Goal: Transaction & Acquisition: Obtain resource

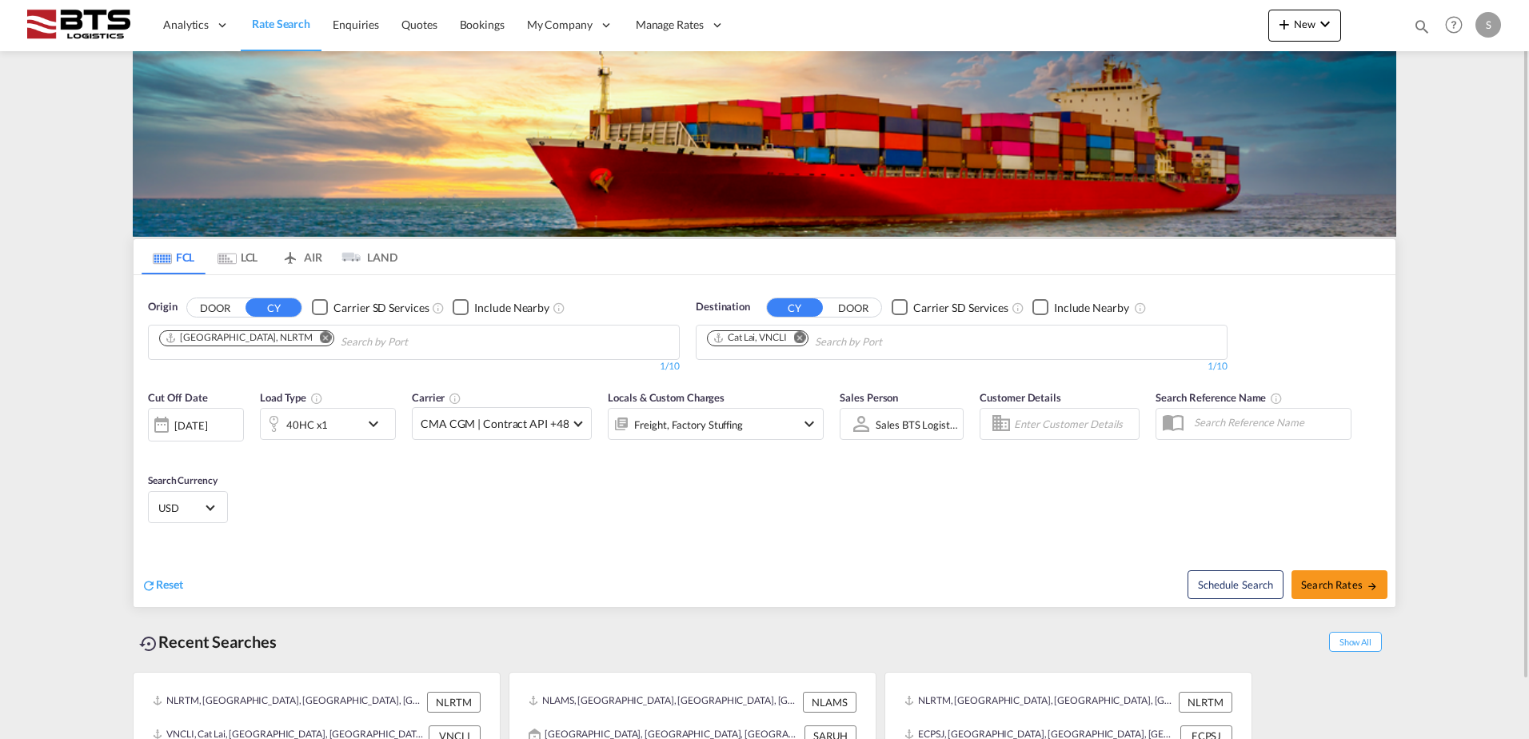
click at [320, 337] on md-icon "Remove" at bounding box center [326, 337] width 12 height 12
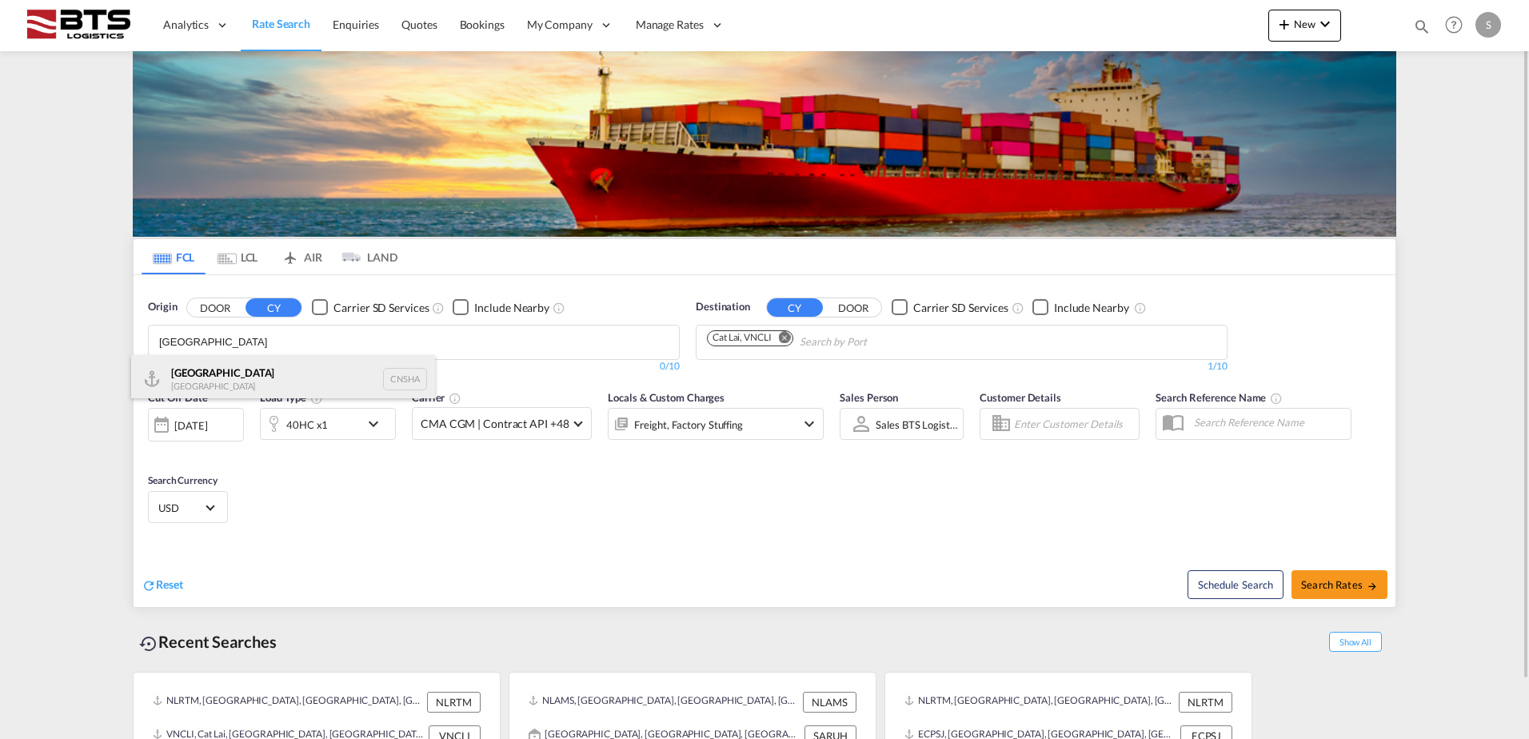
type input "[GEOGRAPHIC_DATA]"
click at [249, 377] on div "Shanghai [GEOGRAPHIC_DATA] CNSHA" at bounding box center [283, 379] width 304 height 48
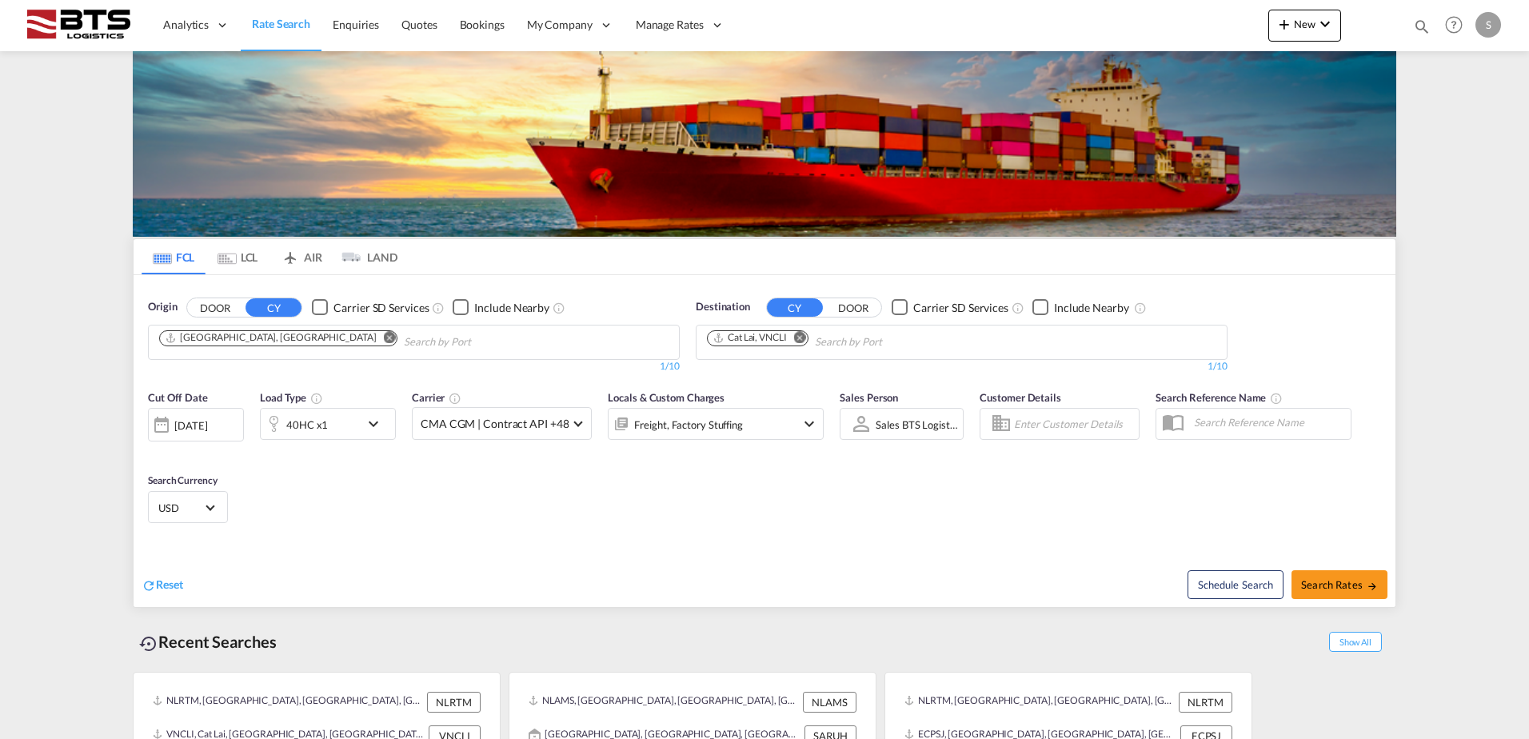
click at [802, 338] on md-icon "Remove" at bounding box center [800, 337] width 12 height 12
click at [802, 338] on input "Chips input." at bounding box center [783, 342] width 152 height 26
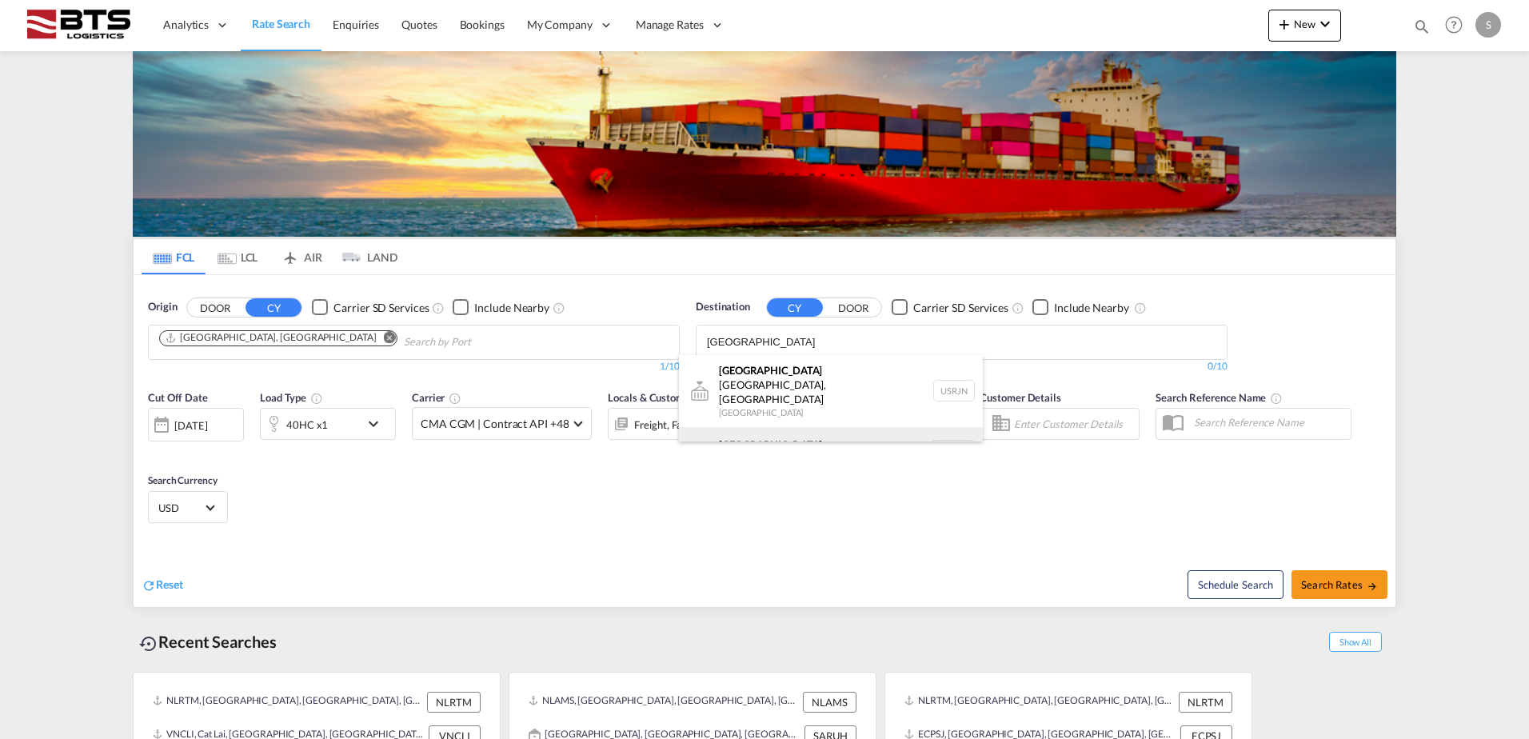
type input "[GEOGRAPHIC_DATA]"
click at [761, 427] on div "[GEOGRAPHIC_DATA] [GEOGRAPHIC_DATA] NLRTM" at bounding box center [831, 451] width 304 height 48
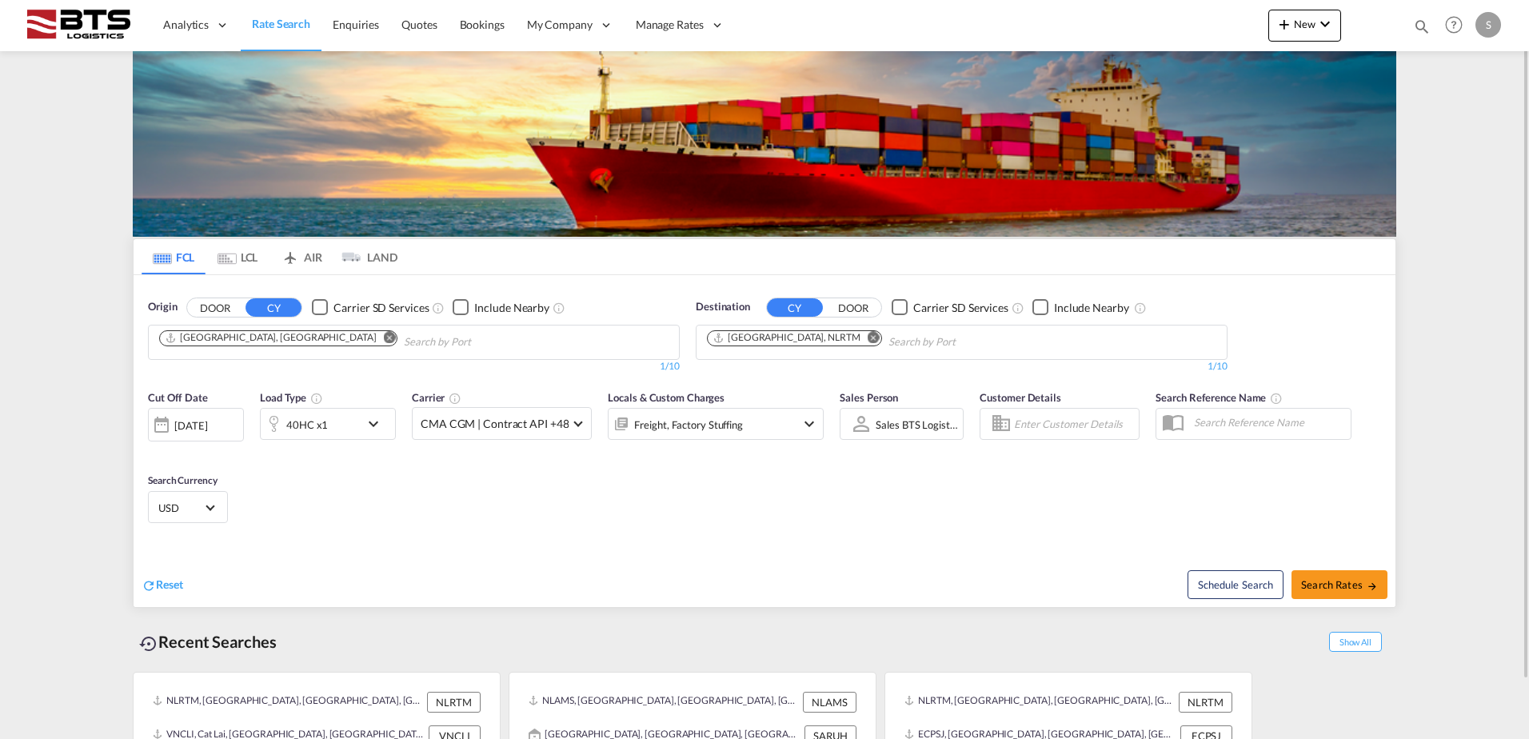
click at [791, 423] on div "Freight, Factory Stuffing" at bounding box center [716, 424] width 216 height 32
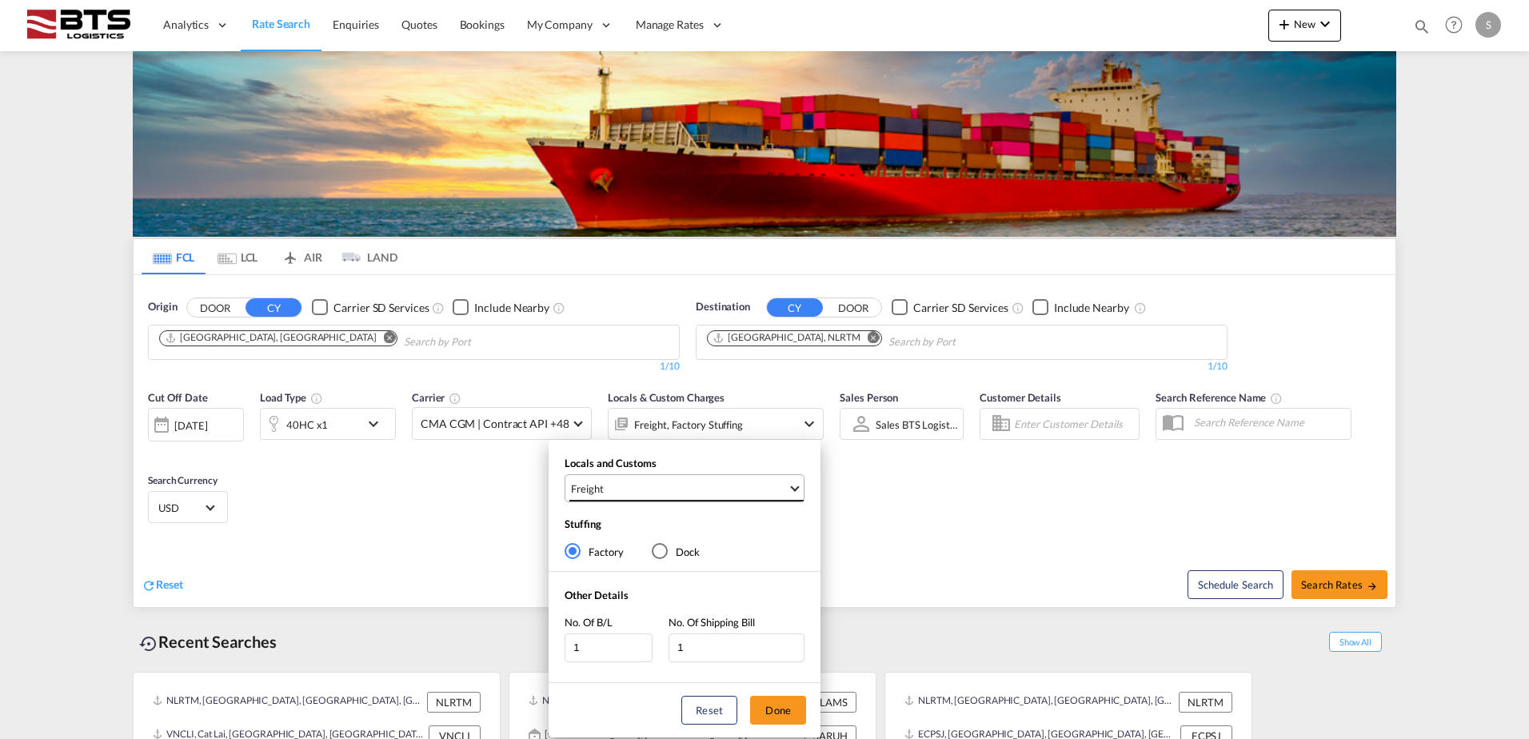
click at [728, 485] on span "Freight" at bounding box center [679, 488] width 217 height 14
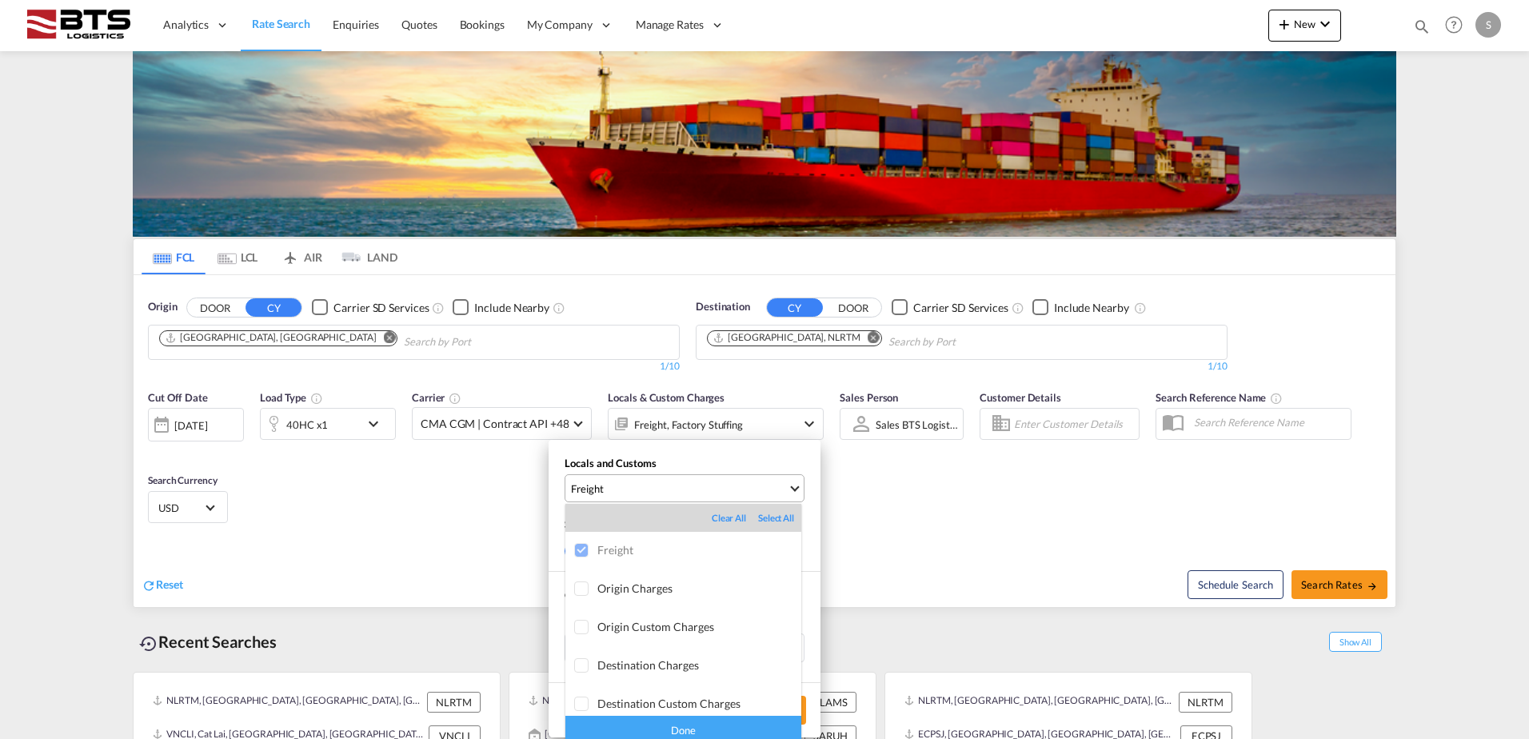
click at [728, 485] on md-backdrop at bounding box center [764, 369] width 1529 height 739
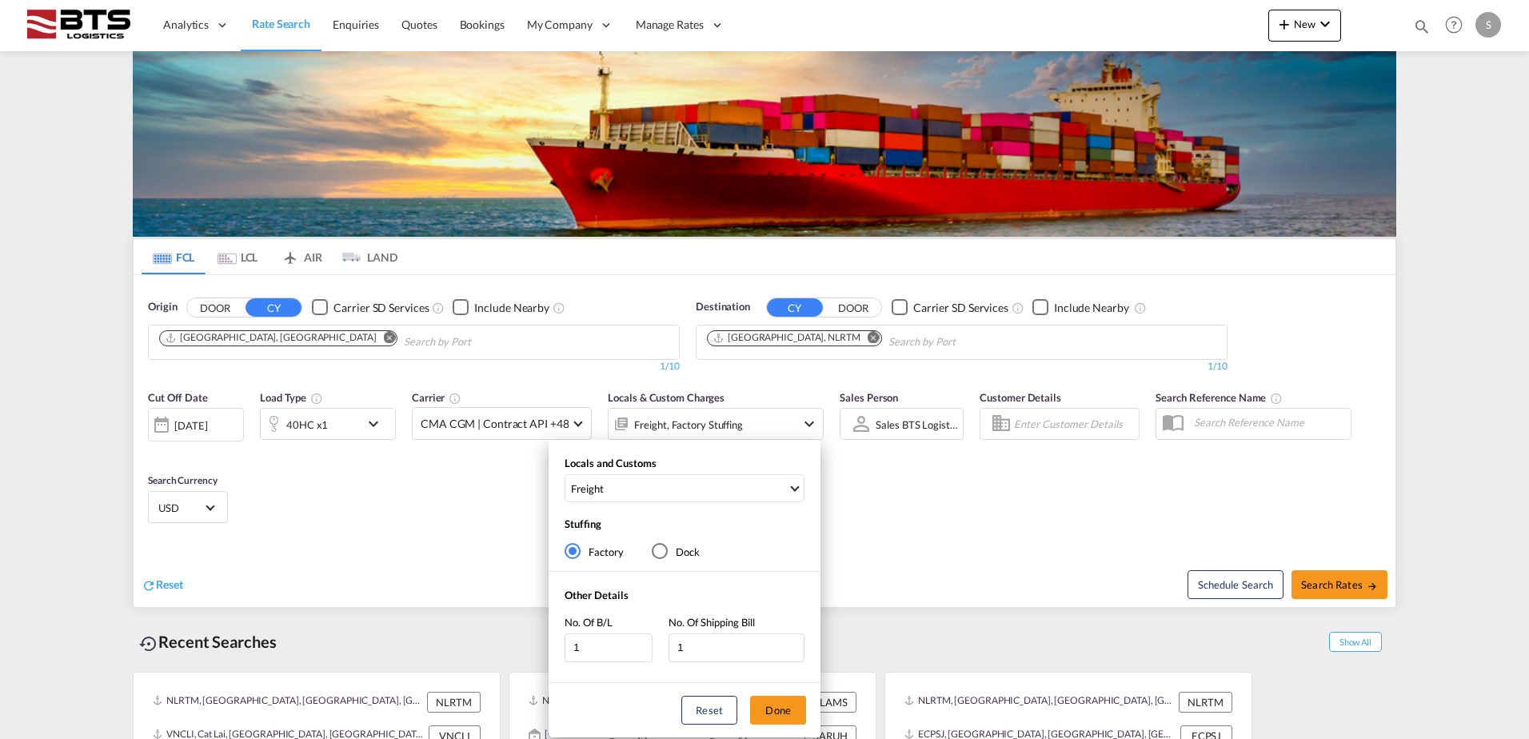
click at [772, 730] on div "Reset Done" at bounding box center [684, 710] width 272 height 54
click at [772, 714] on button "Done" at bounding box center [778, 710] width 56 height 29
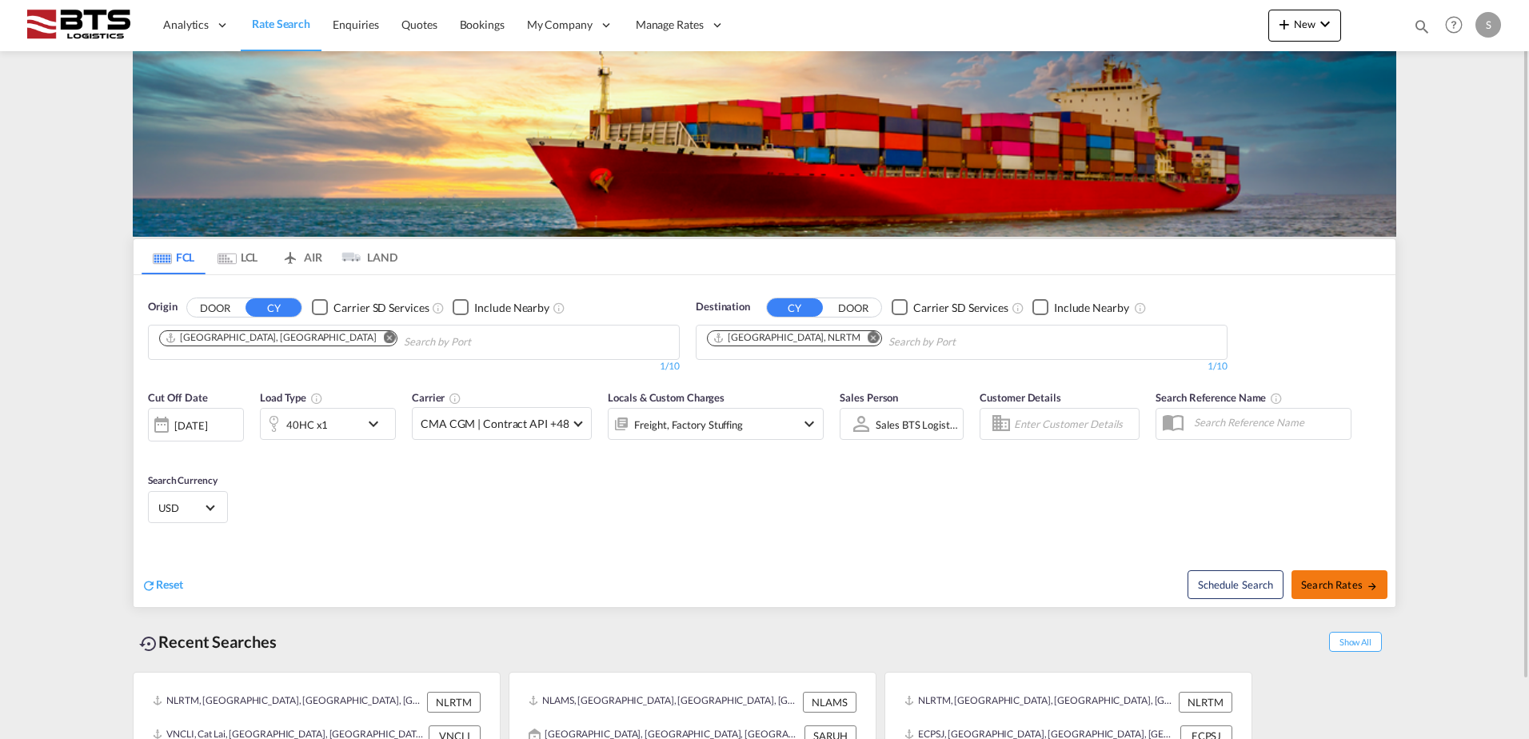
click at [1322, 586] on span "Search Rates" at bounding box center [1339, 584] width 77 height 13
type input "CNSHA to NLRTM / [DATE]"
